Goal: Information Seeking & Learning: Learn about a topic

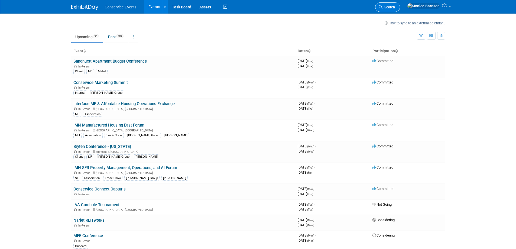
click at [395, 5] on span "Search" at bounding box center [388, 7] width 12 height 4
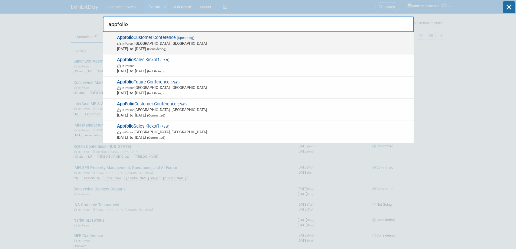
type input "appfolio"
click at [196, 40] on span "Appfolio Customer Conference (Upcoming) In-Person [GEOGRAPHIC_DATA], [GEOGRAPHI…" at bounding box center [262, 43] width 295 height 17
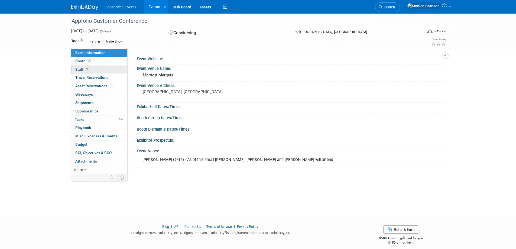
click at [95, 68] on link "3 Staff 3" at bounding box center [99, 70] width 56 height 8
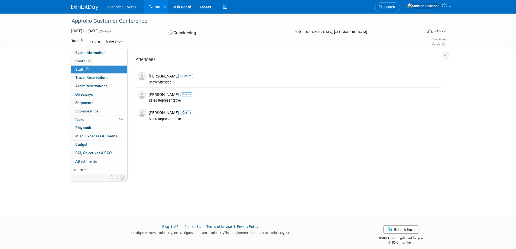
click at [245, 170] on div "Event Website: Event Venue Name: Marriott Marquis Event Venue Address: [GEOGRAP…" at bounding box center [286, 111] width 317 height 125
click at [101, 51] on span "Event Information" at bounding box center [90, 52] width 30 height 4
